Goal: Transaction & Acquisition: Purchase product/service

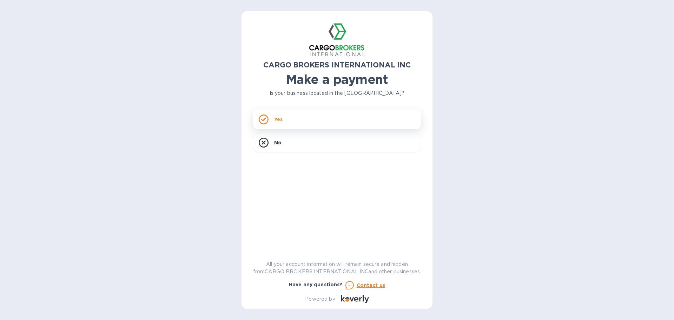
click at [326, 116] on div "Yes" at bounding box center [337, 120] width 169 height 20
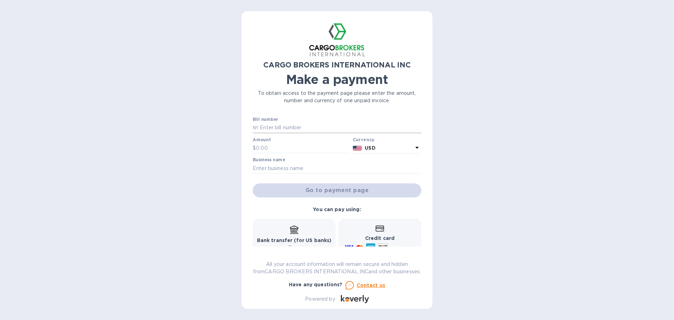
click at [324, 125] on input "text" at bounding box center [339, 128] width 163 height 11
type input "s000015478"
click at [276, 146] on input "text" at bounding box center [303, 148] width 94 height 11
type input "12,500"
click at [371, 148] on b "USD" at bounding box center [370, 148] width 11 height 6
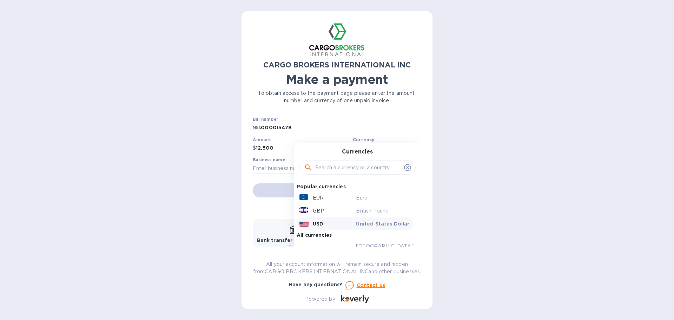
click at [377, 92] on p "To obtain access to the payment page please enter the amount, number and curren…" at bounding box center [337, 97] width 169 height 15
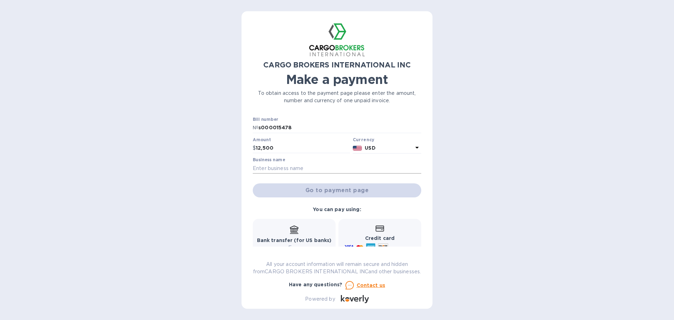
click at [364, 167] on input "text" at bounding box center [337, 168] width 169 height 11
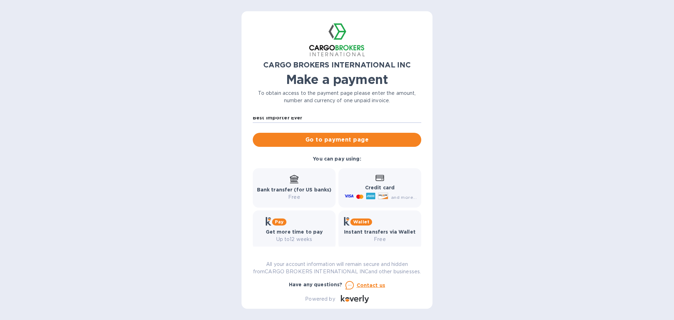
scroll to position [65, 0]
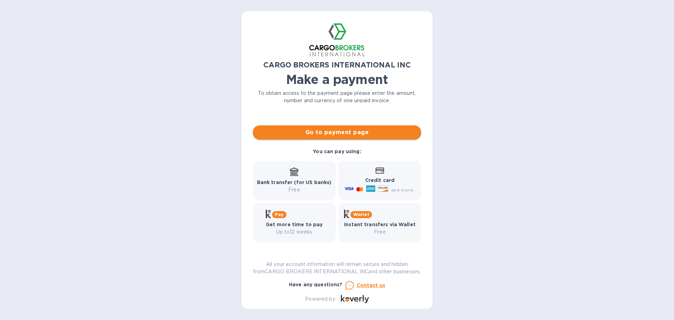
type input "Best Importer Ever"
click at [339, 130] on button "Go to payment page" at bounding box center [337, 132] width 169 height 14
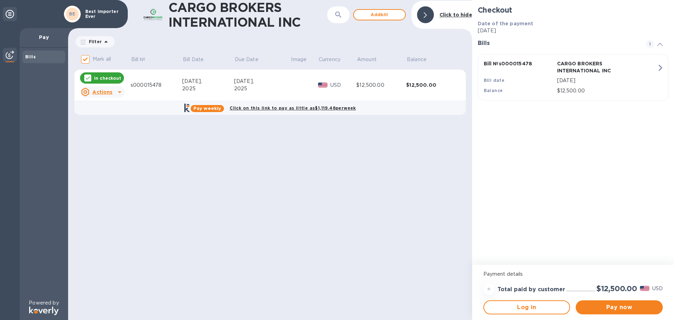
click at [651, 74] on div "Bill № s000015478 CARGO BROKERS INTERNATIONAL INC Bill date [DATE] Balance $12,…" at bounding box center [572, 77] width 184 height 43
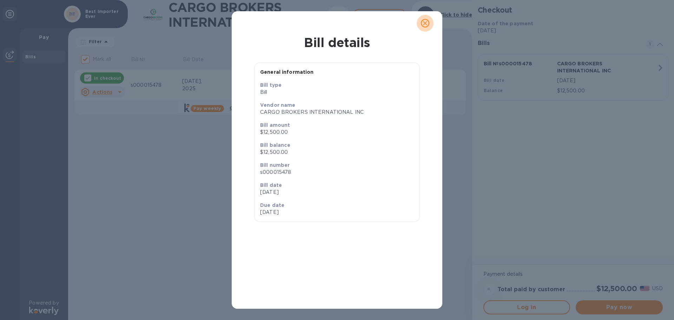
click at [425, 24] on icon "close" at bounding box center [425, 23] width 4 height 4
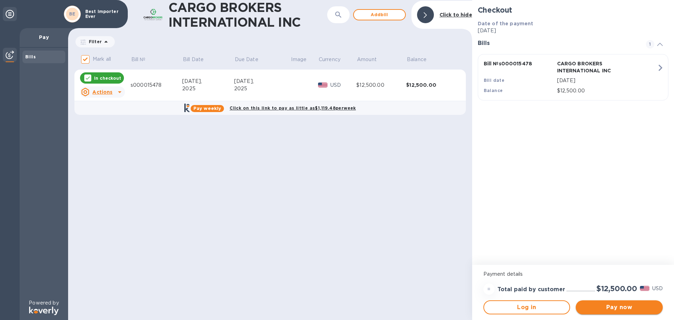
click at [603, 307] on span "Pay now" at bounding box center [619, 307] width 76 height 8
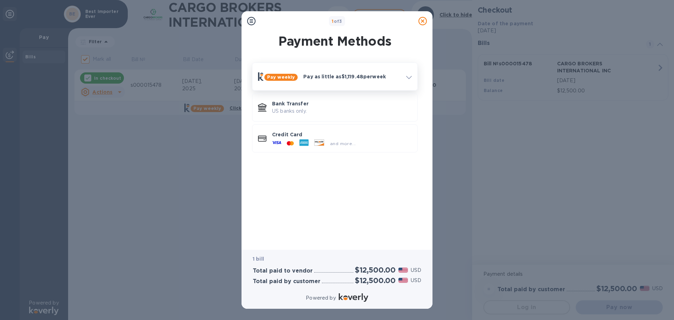
click at [363, 83] on div "Pay weekly Pay as little as $1,119.48 per week" at bounding box center [334, 77] width 159 height 22
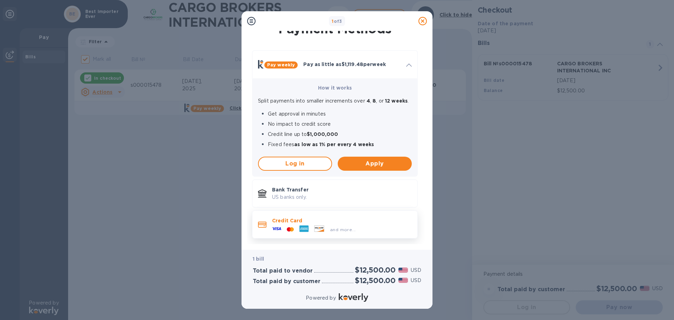
scroll to position [18, 0]
click at [341, 193] on p "US banks only." at bounding box center [342, 196] width 140 height 7
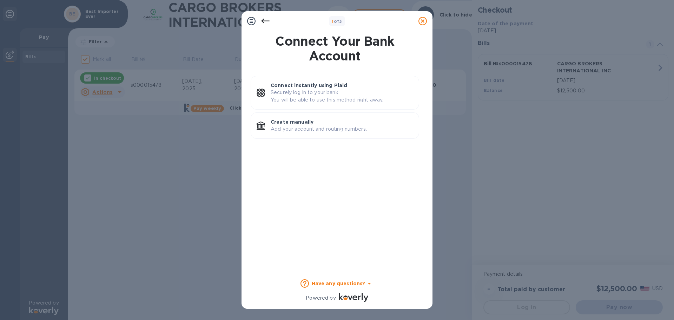
click at [267, 22] on icon at bounding box center [265, 21] width 8 height 8
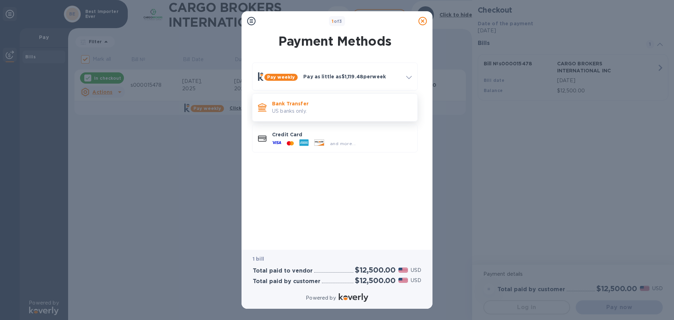
click at [367, 105] on p "Bank Transfer" at bounding box center [342, 103] width 140 height 7
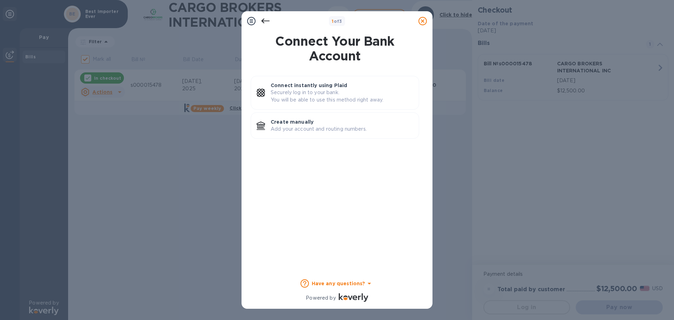
click at [268, 20] on icon at bounding box center [265, 21] width 8 height 8
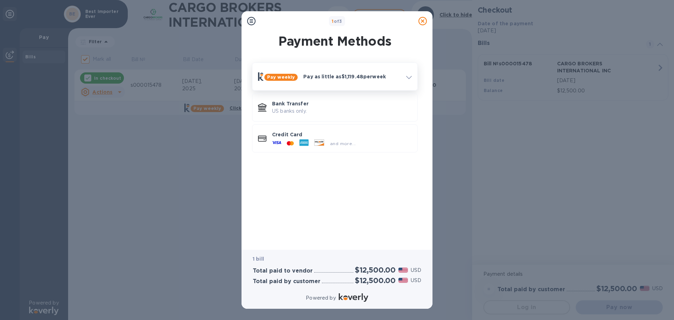
click at [320, 80] on p "Pay as little as $1,119.48 per week" at bounding box center [351, 76] width 97 height 7
